Goal: Find specific page/section: Find specific page/section

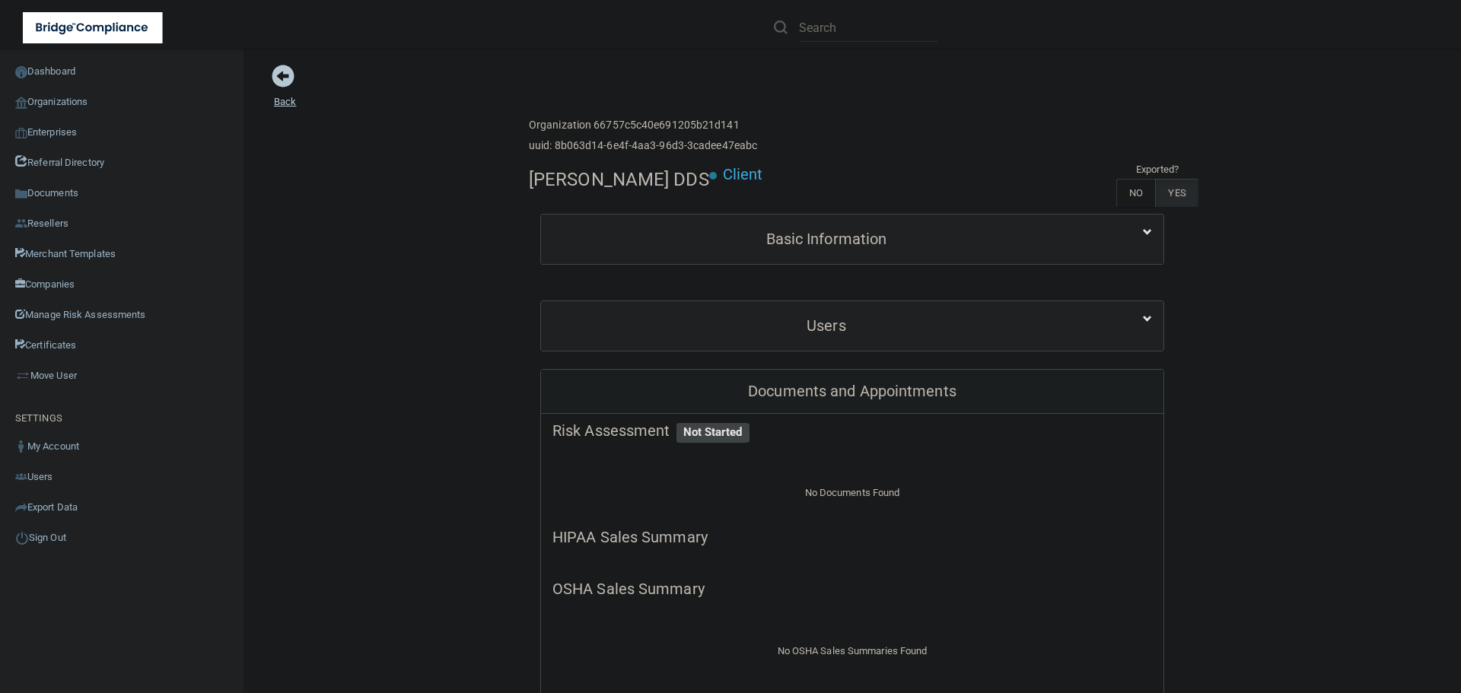
click at [278, 78] on span at bounding box center [283, 76] width 23 height 23
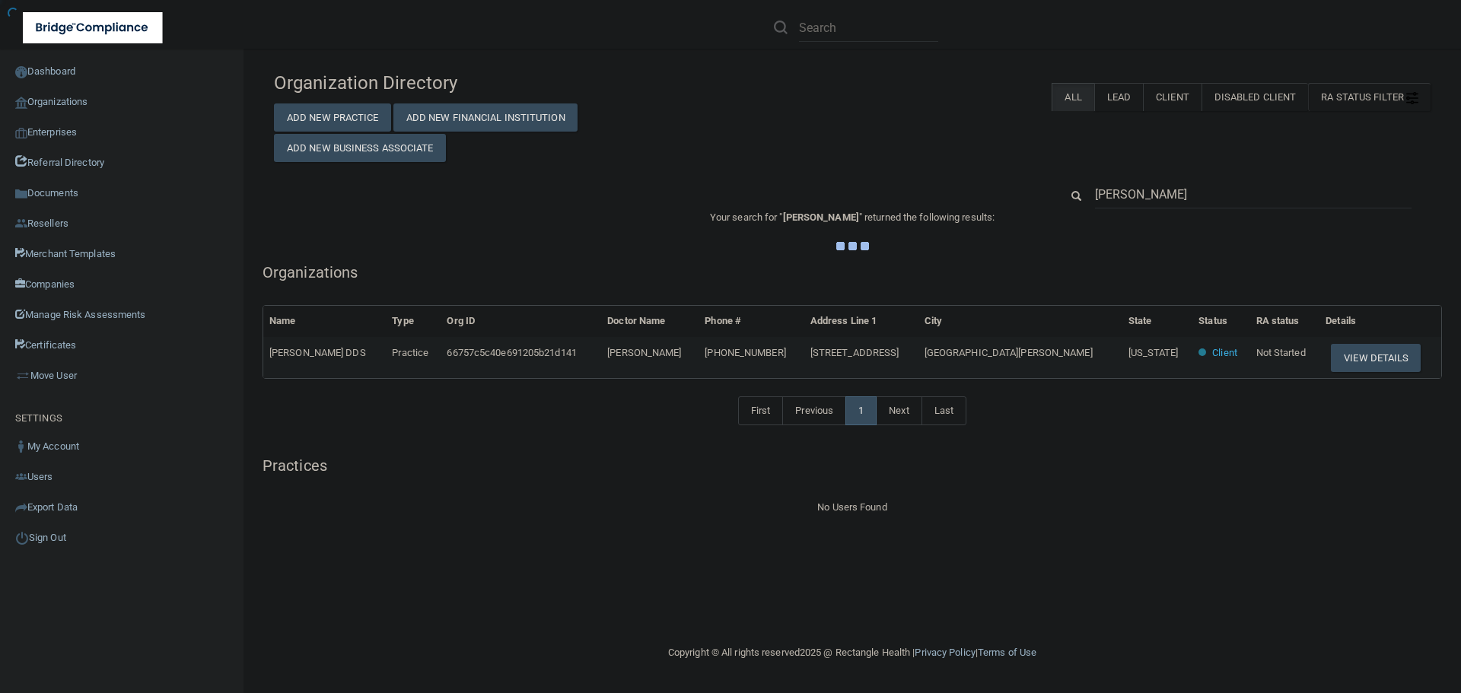
type input "[PERSON_NAME]"
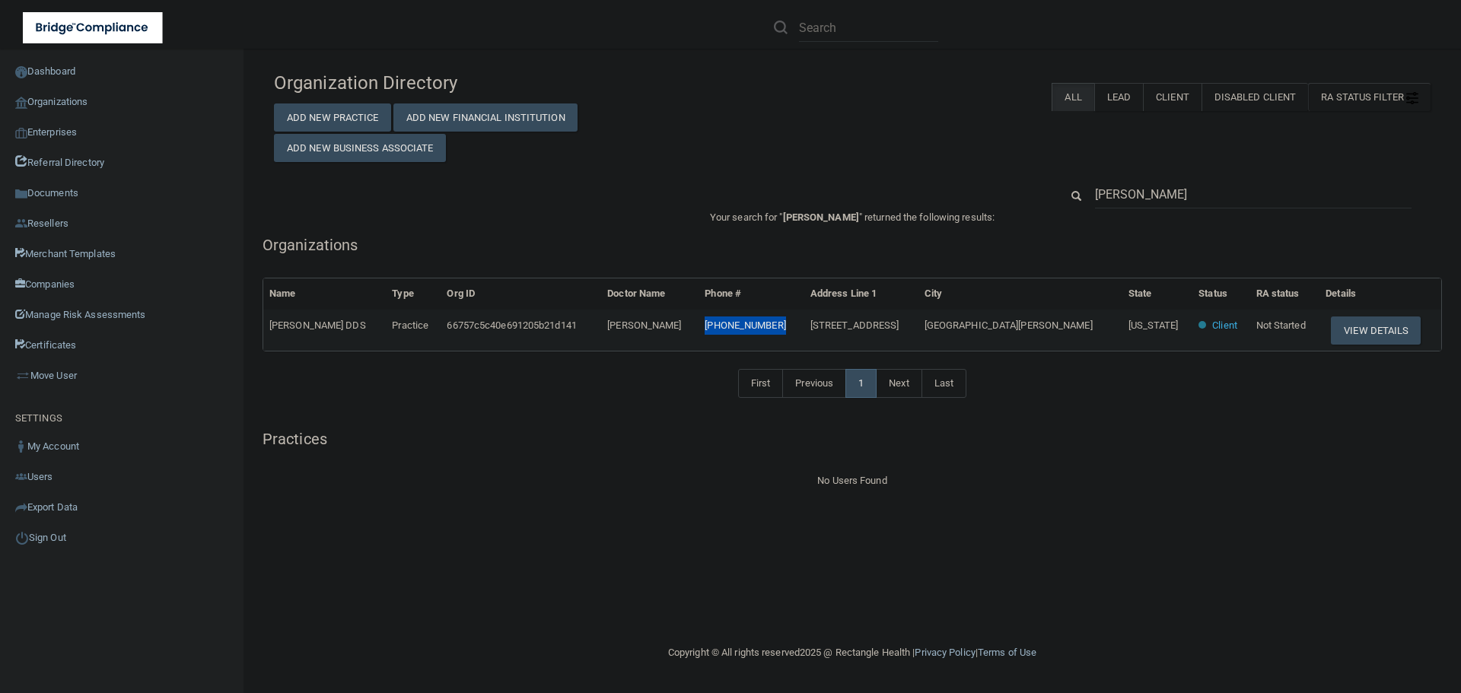
drag, startPoint x: 838, startPoint y: 325, endPoint x: 769, endPoint y: 332, distance: 69.6
click at [769, 332] on td "[PHONE_NUMBER]" at bounding box center [750, 330] width 105 height 41
copy span "[PHONE_NUMBER]"
drag, startPoint x: 1207, startPoint y: 192, endPoint x: 1038, endPoint y: 195, distance: 169.7
click at [1041, 195] on div "[PERSON_NAME]" at bounding box center [851, 194] width 1179 height 28
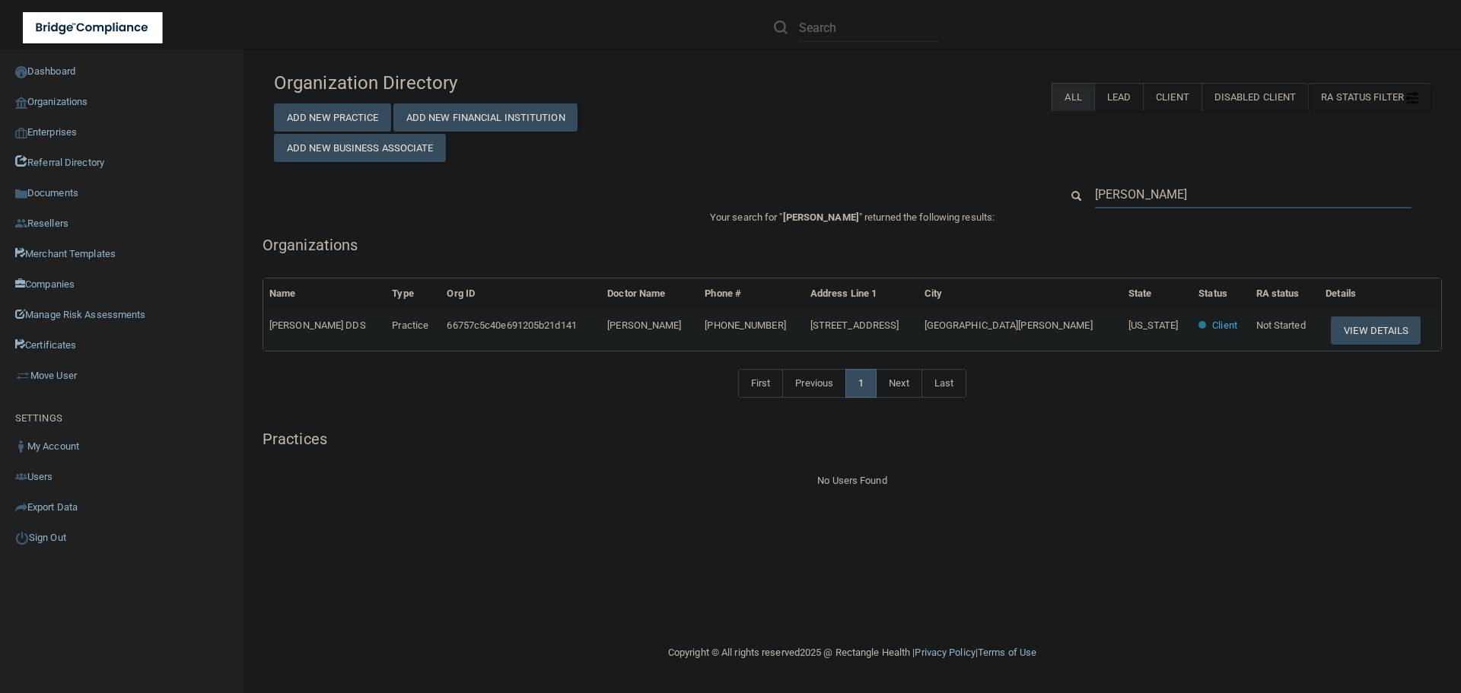
paste input "[PHONE_NUMBER]"
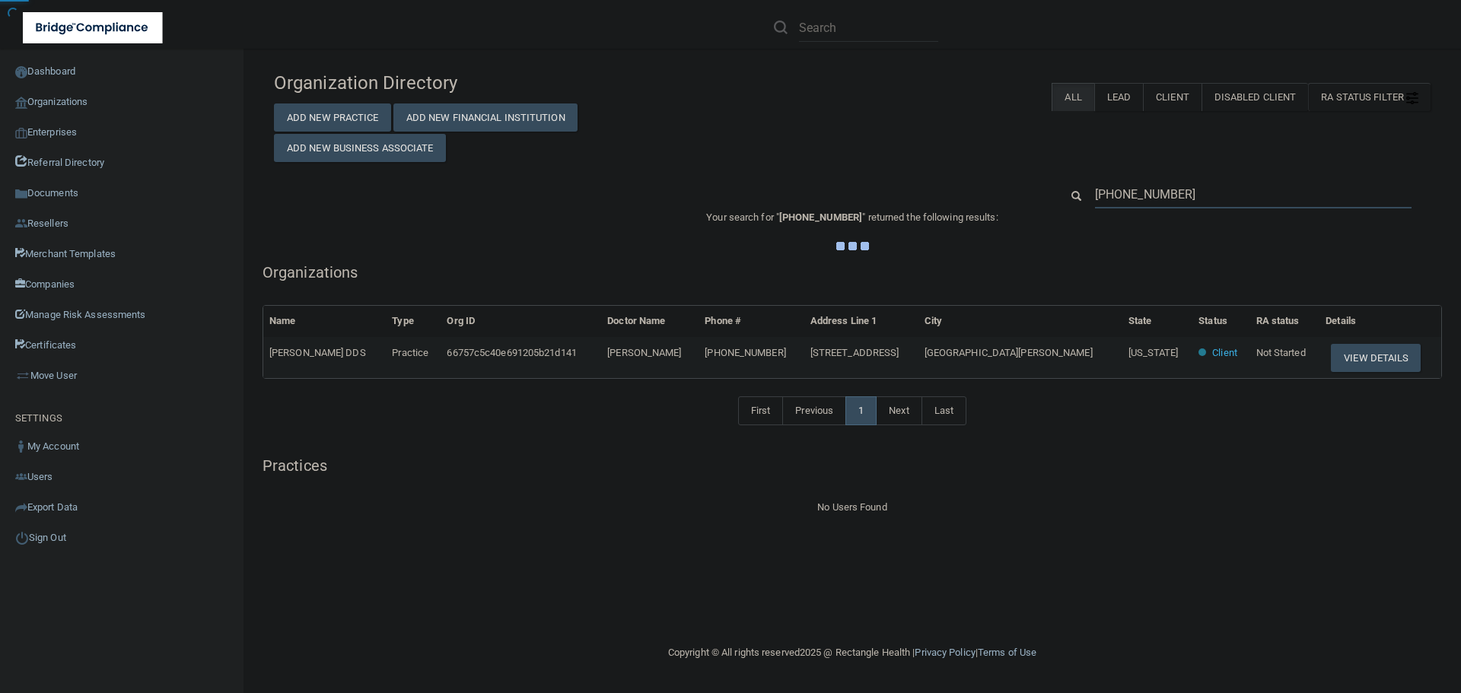
type input "[PHONE_NUMBER]"
click at [976, 131] on div "Organization Directory Add New Practice Add New Financial Institution Add New B…" at bounding box center [851, 113] width 1179 height 98
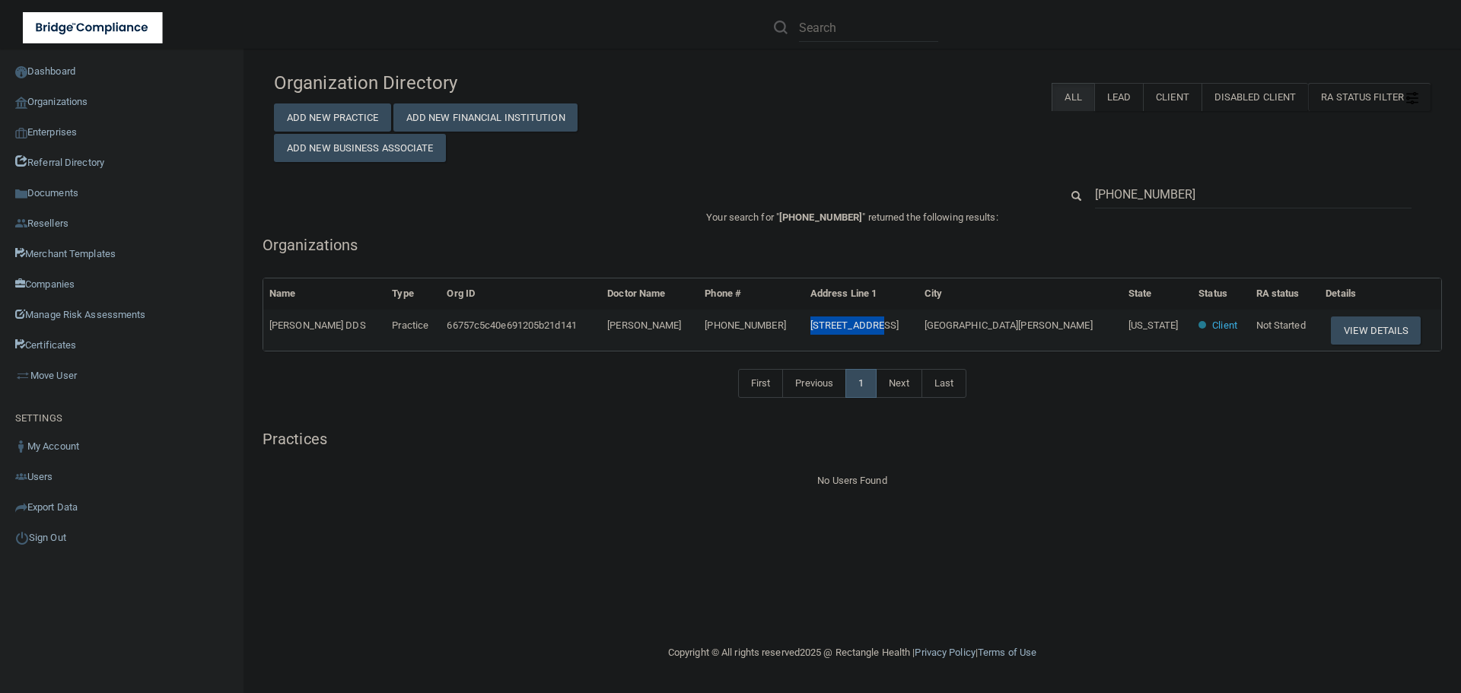
drag, startPoint x: 874, startPoint y: 327, endPoint x: 943, endPoint y: 334, distance: 69.6
click at [918, 334] on td "[STREET_ADDRESS]" at bounding box center [861, 330] width 114 height 41
copy span "[STREET_ADDRESS]"
drag, startPoint x: 1236, startPoint y: 189, endPoint x: 1019, endPoint y: 209, distance: 217.7
click at [1022, 208] on div "Organization Directory Add New Practice Add New Financial Institution Add New B…" at bounding box center [852, 277] width 1156 height 426
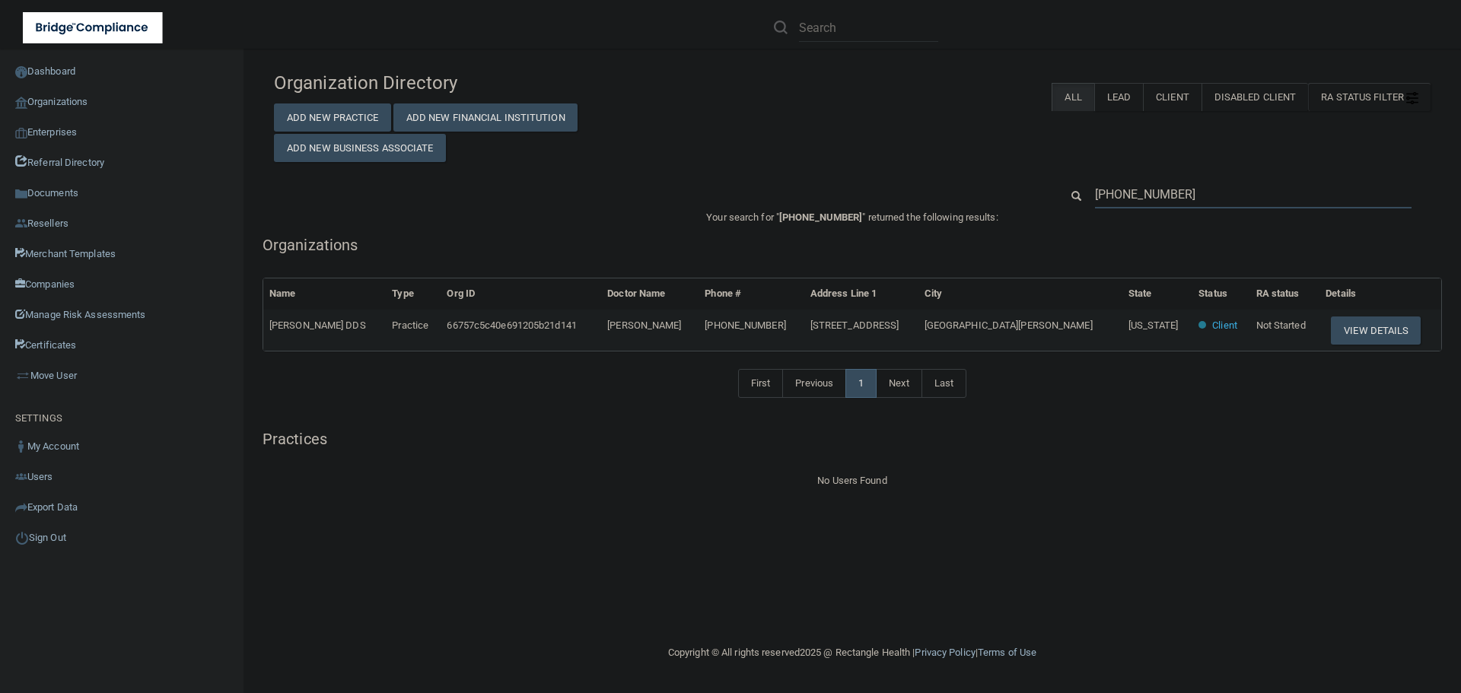
paste input "[STREET_ADDRESS]"
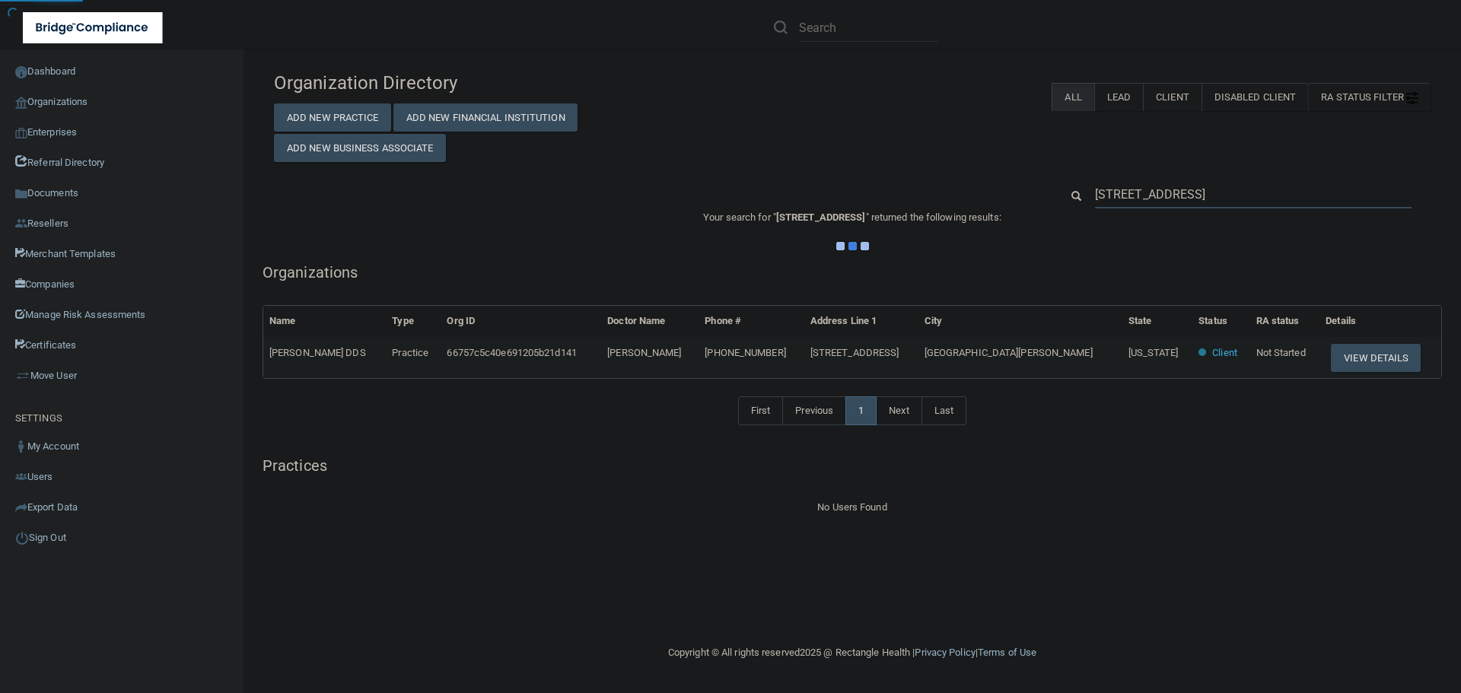
type input "[STREET_ADDRESS]"
click at [867, 142] on div "Organization Directory Add New Practice Add New Financial Institution Add New B…" at bounding box center [851, 113] width 1179 height 98
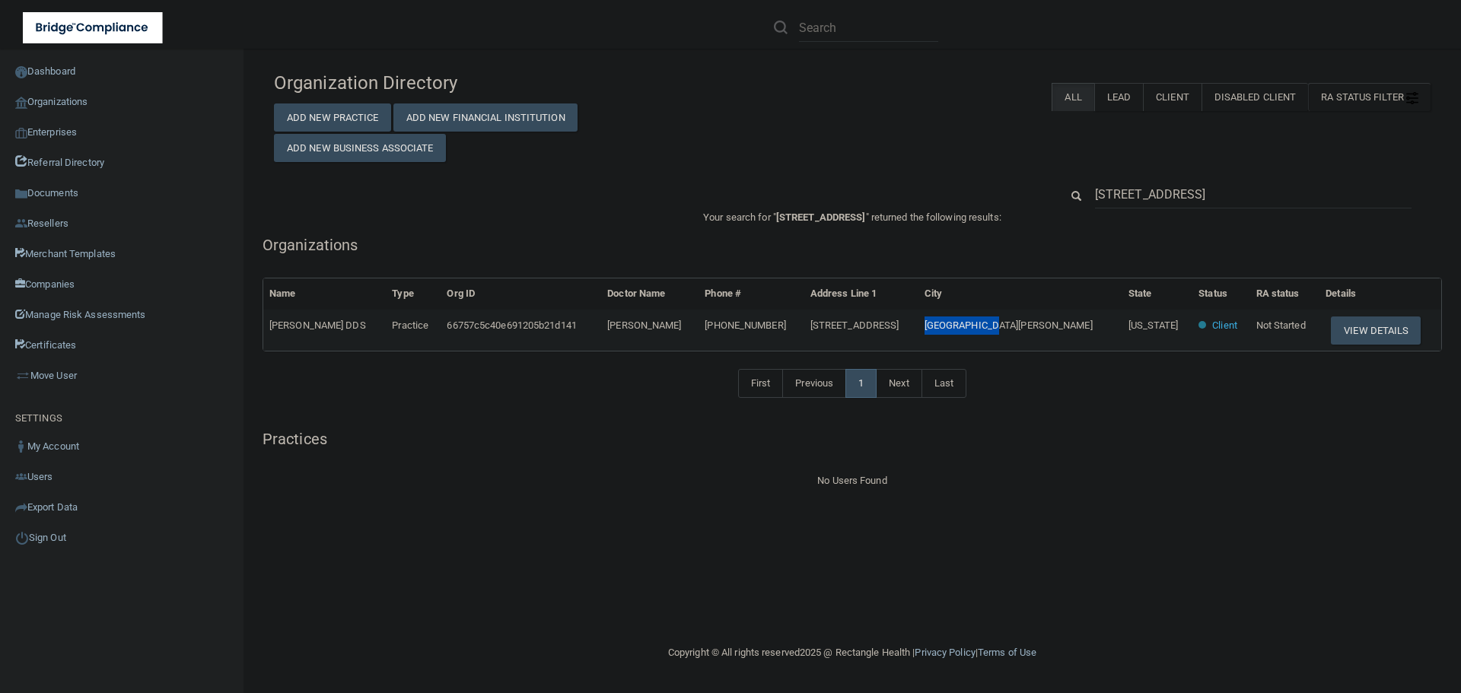
drag, startPoint x: 1059, startPoint y: 329, endPoint x: 962, endPoint y: 329, distance: 96.6
click at [962, 329] on tr "[PERSON_NAME] DDS Practice 66757c5c40e691205b21d141 [PERSON_NAME] [PHONE_NUMBER…" at bounding box center [852, 330] width 1178 height 41
copy tr "[GEOGRAPHIC_DATA][PERSON_NAME]"
drag, startPoint x: 1183, startPoint y: 203, endPoint x: 1080, endPoint y: 191, distance: 103.4
click at [1081, 192] on div "[STREET_ADDRESS]" at bounding box center [1244, 194] width 393 height 28
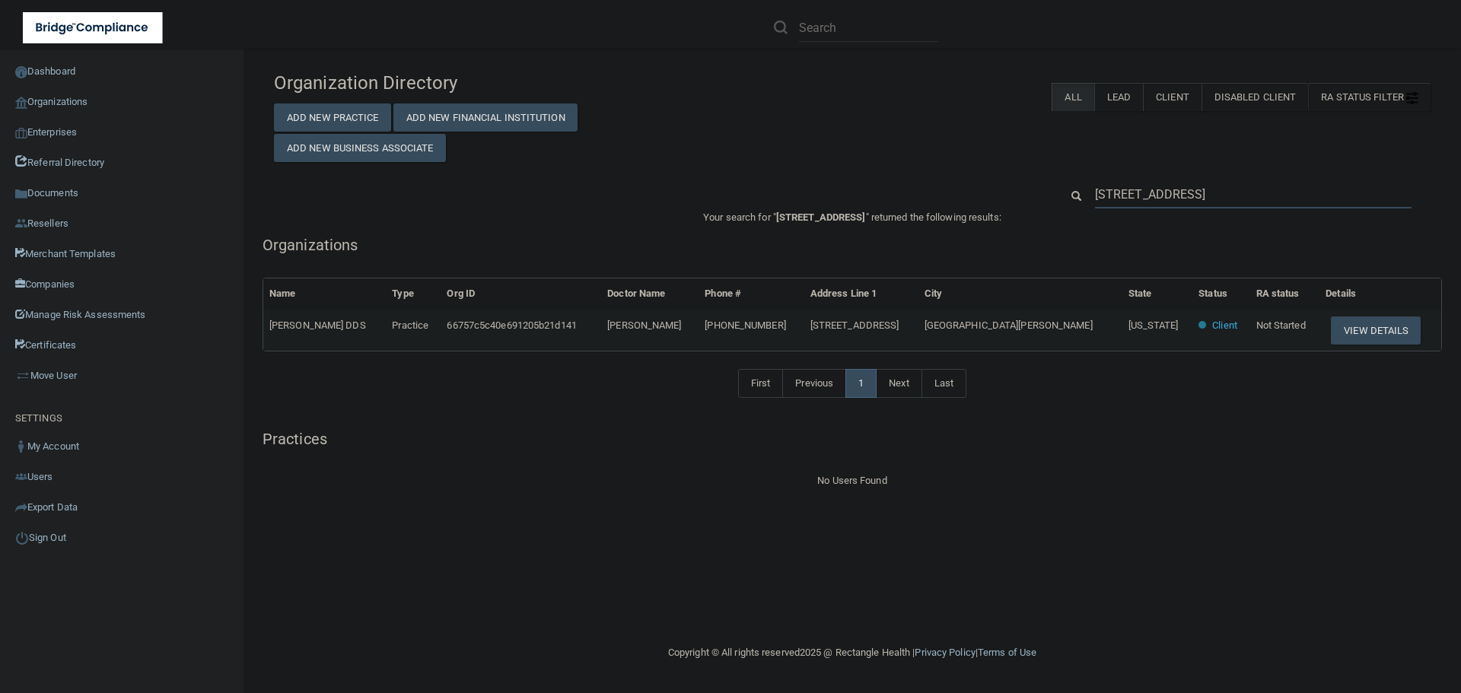
paste input "[GEOGRAPHIC_DATA][PERSON_NAME]"
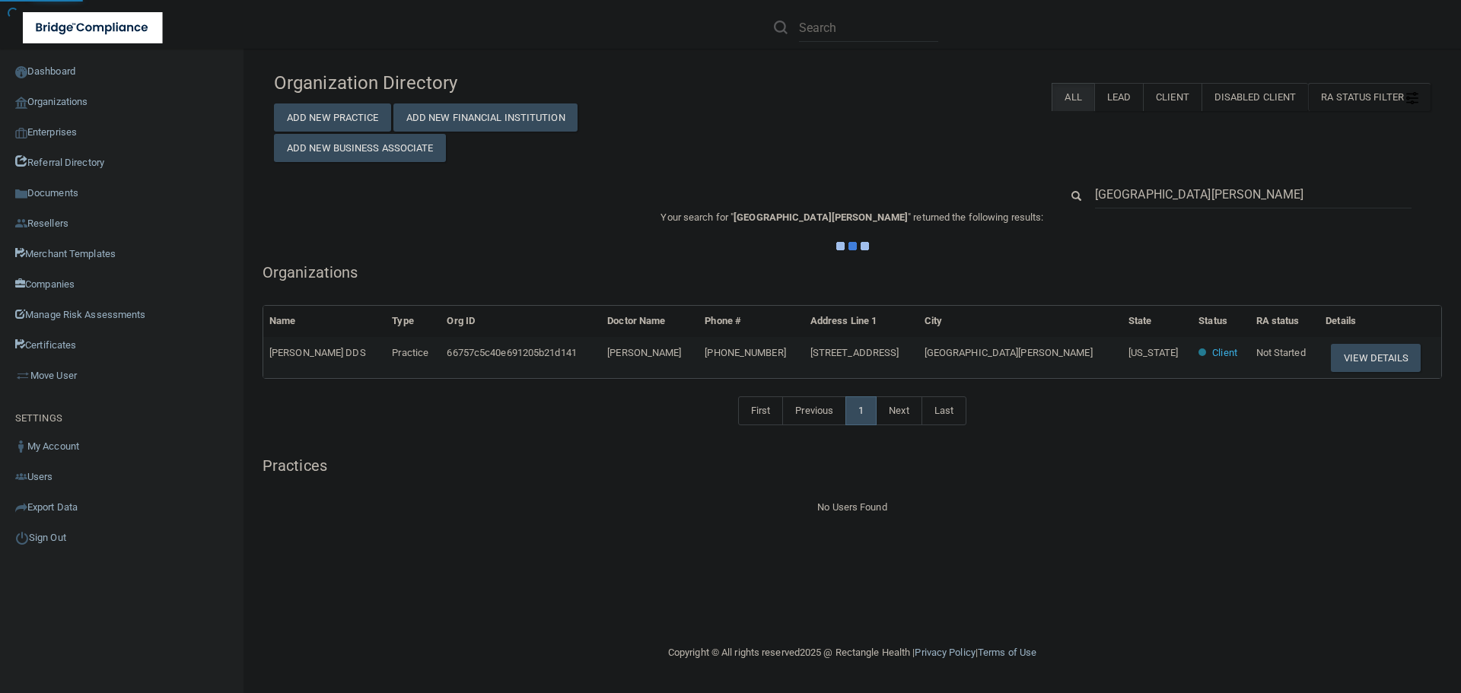
click at [989, 158] on div "Organization Directory Add New Practice Add New Financial Institution Add New B…" at bounding box center [851, 113] width 1179 height 98
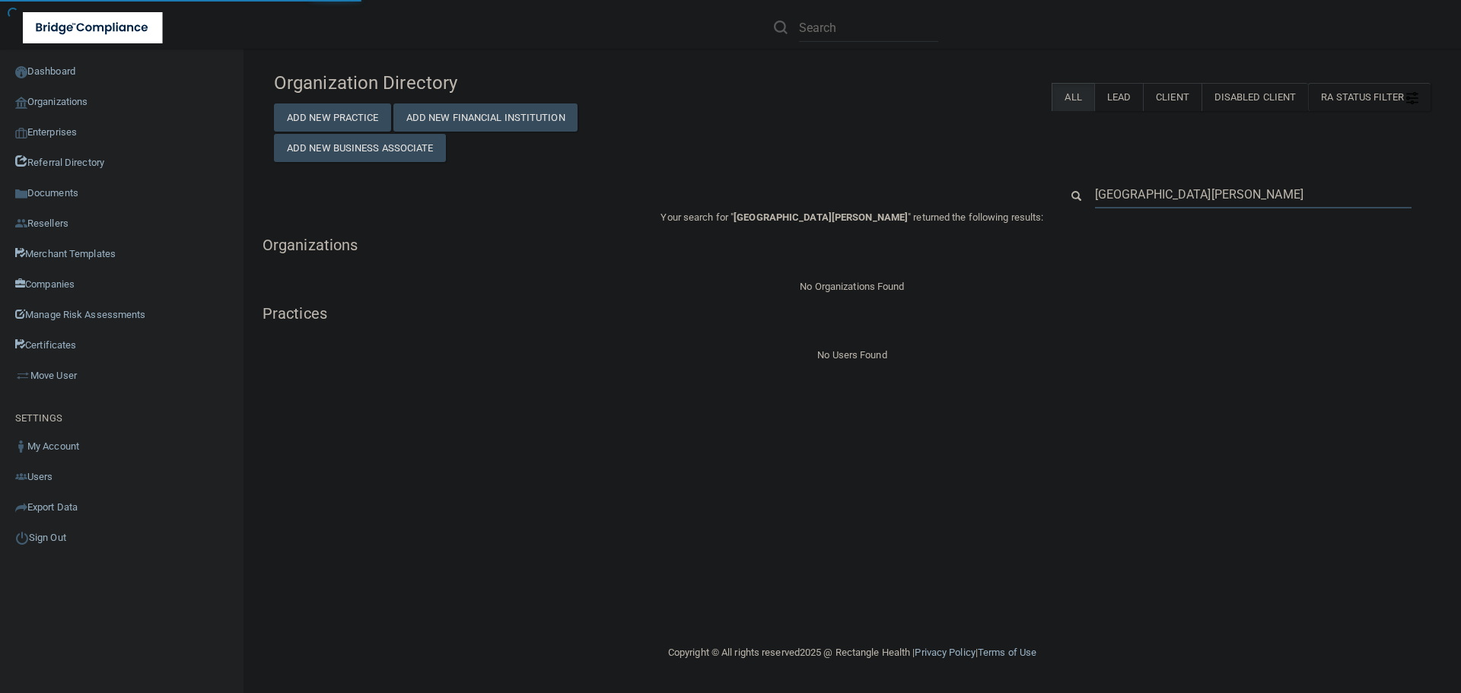
click at [1121, 192] on input "[GEOGRAPHIC_DATA][PERSON_NAME]" at bounding box center [1253, 194] width 316 height 28
type input "[GEOGRAPHIC_DATA][PERSON_NAME]"
